Goal: Information Seeking & Learning: Learn about a topic

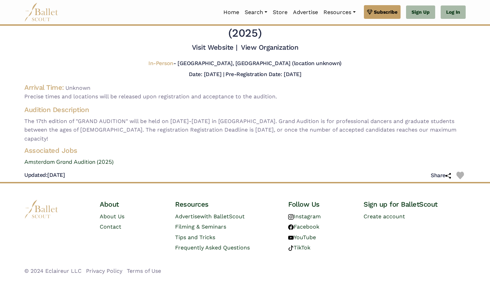
scroll to position [23, 0]
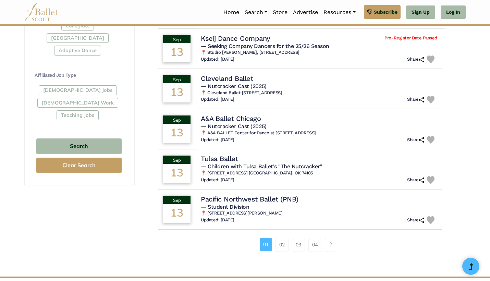
scroll to position [375, 0]
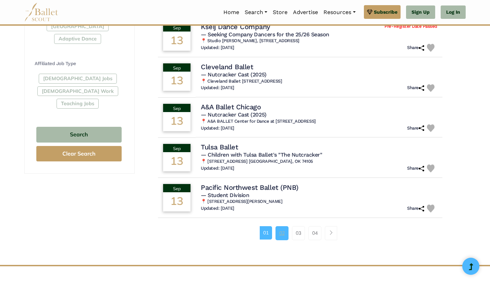
click at [283, 229] on link "02" at bounding box center [281, 233] width 13 height 14
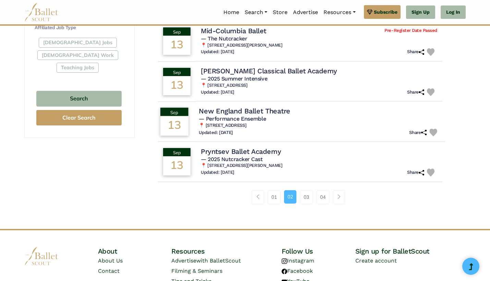
scroll to position [412, 0]
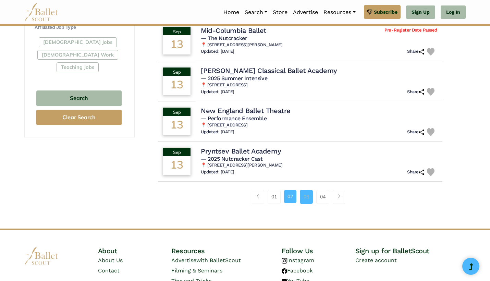
click at [306, 193] on link "03" at bounding box center [306, 197] width 13 height 14
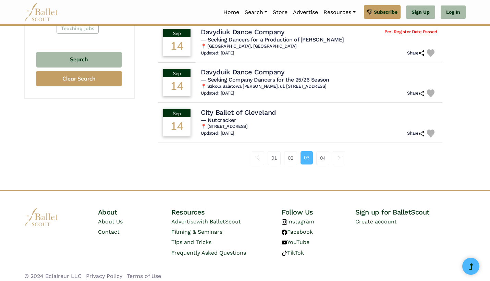
scroll to position [450, 0]
click at [319, 153] on link "04" at bounding box center [322, 158] width 13 height 14
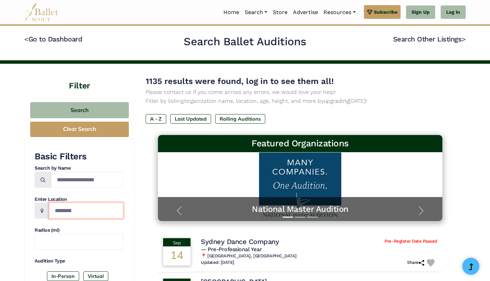
click at [82, 212] on input "Location" at bounding box center [86, 210] width 74 height 16
click at [303, 80] on span "1135 results were found, log in to see them all!" at bounding box center [240, 81] width 188 height 10
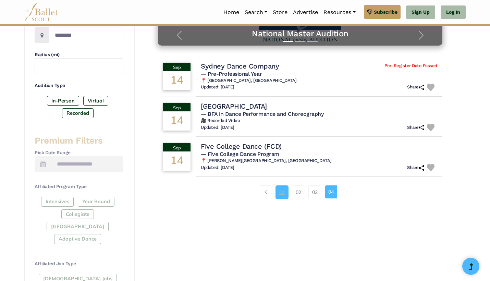
scroll to position [103, 0]
